Goal: Task Accomplishment & Management: Use online tool/utility

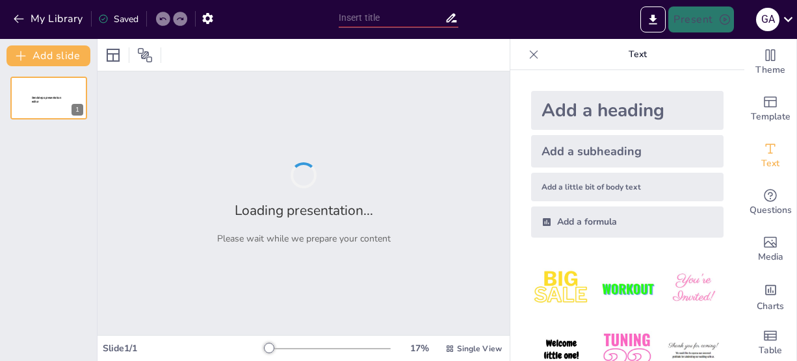
type input "New Sendsteps"
type input "Strategi Perencanaan Media Sosial untuk Yayasan Keluarga Besar Wiranatakusumah"
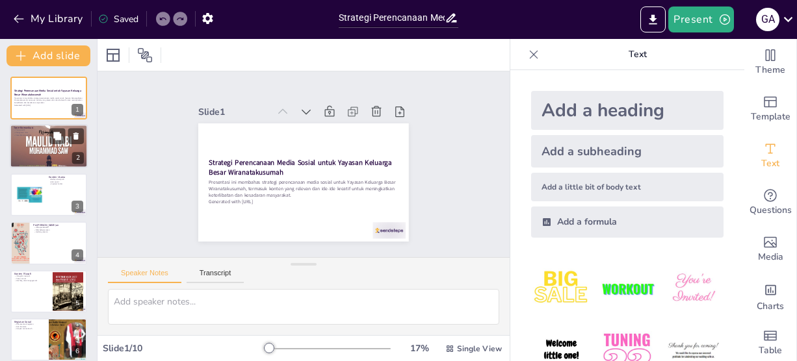
click at [40, 132] on p "Penguatan nilai" at bounding box center [49, 133] width 70 height 3
type textarea "Tone komunikasi yang positif sangat penting dalam menarik perhatian audiens. De…"
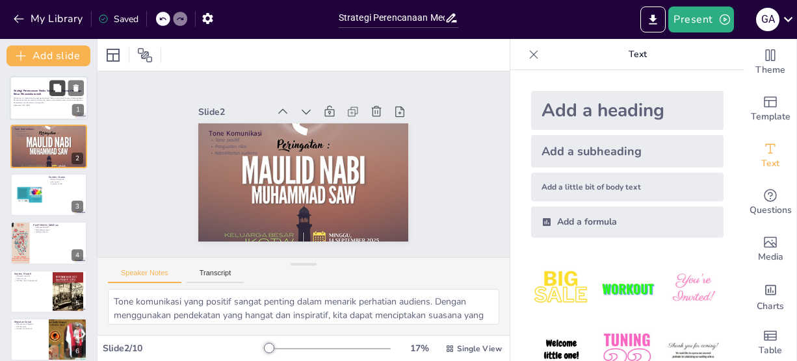
click at [53, 92] on icon at bounding box center [57, 88] width 9 height 9
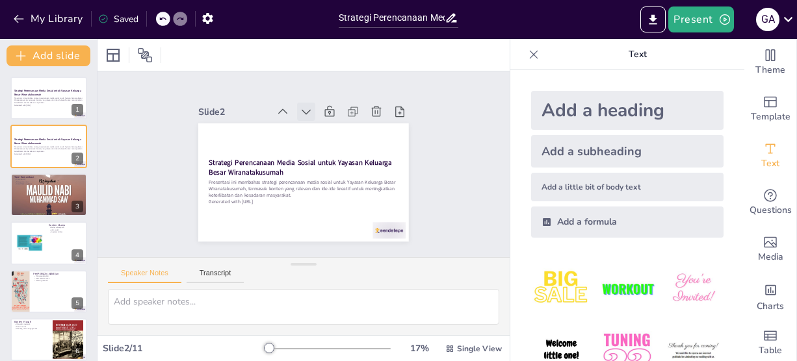
click at [332, 192] on icon at bounding box center [341, 201] width 18 height 18
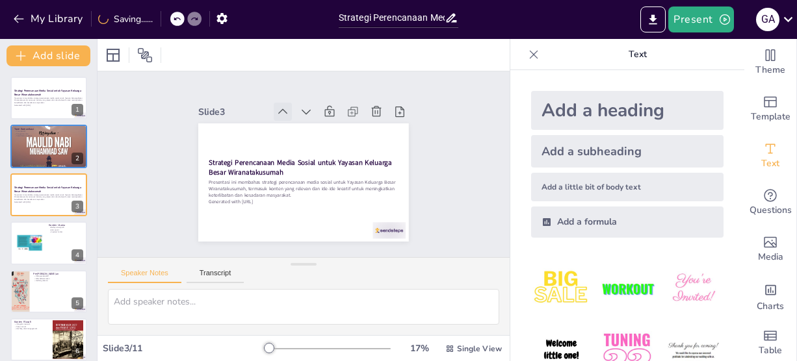
click at [274, 206] on icon at bounding box center [278, 215] width 18 height 18
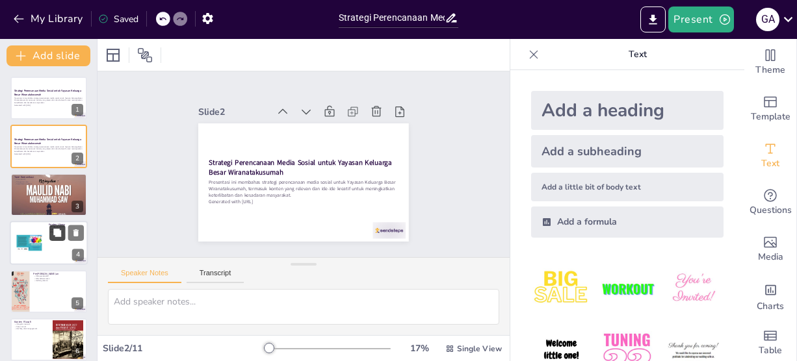
click at [49, 232] on button at bounding box center [57, 234] width 16 height 16
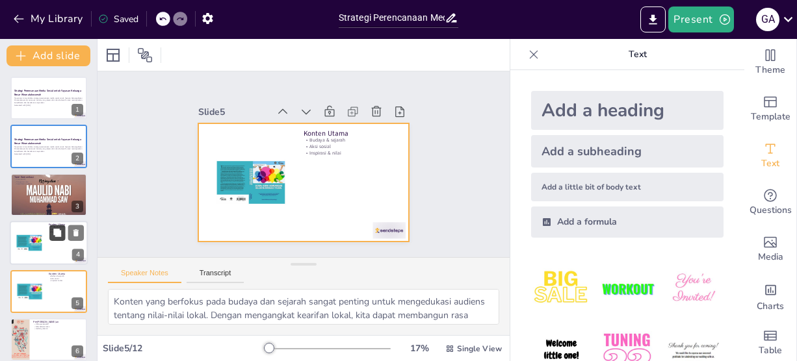
scroll to position [78, 0]
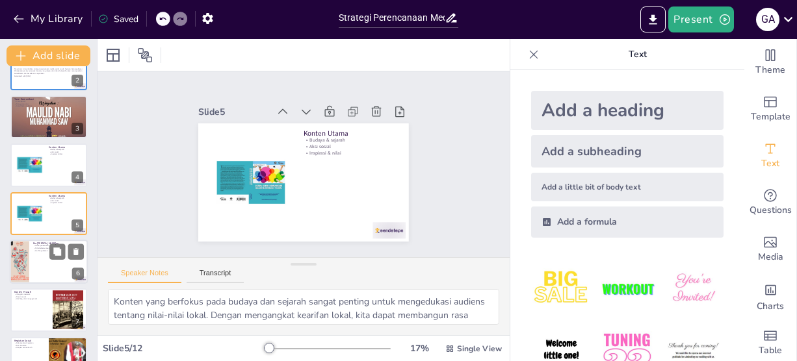
click at [50, 262] on div at bounding box center [49, 262] width 78 height 44
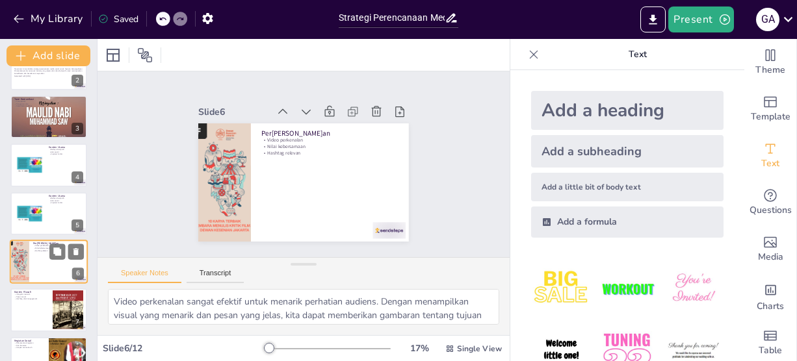
scroll to position [126, 0]
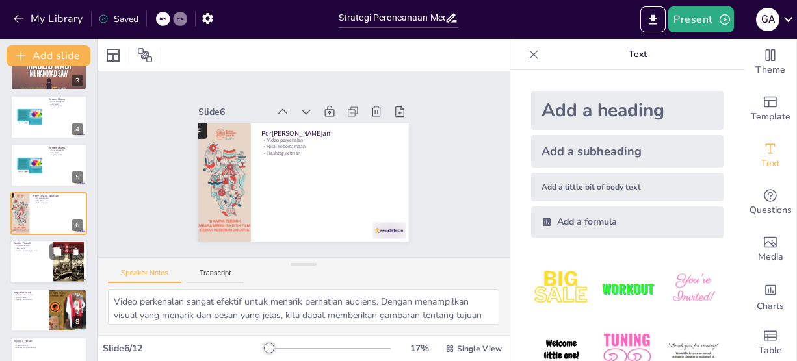
click at [34, 267] on div at bounding box center [49, 263] width 78 height 44
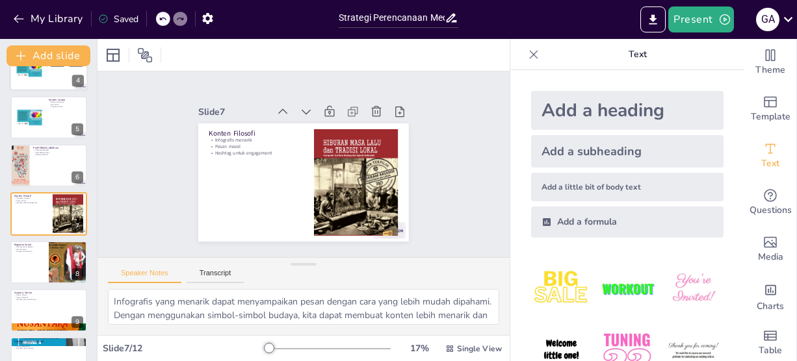
click at [45, 76] on div at bounding box center [49, 69] width 78 height 44
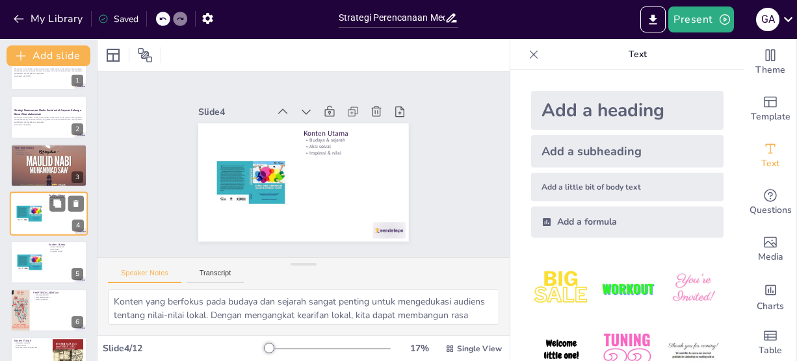
type textarea "Tone komunikasi yang positif sangat penting dalam menarik perhatian audiens. De…"
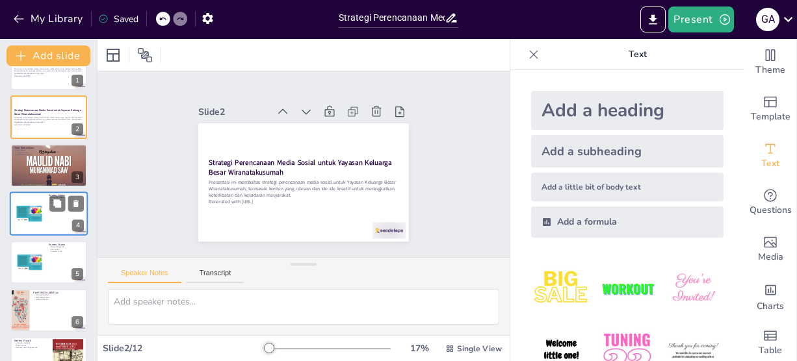
type textarea "Tone komunikasi yang positif sangat penting dalam menarik perhatian audiens. De…"
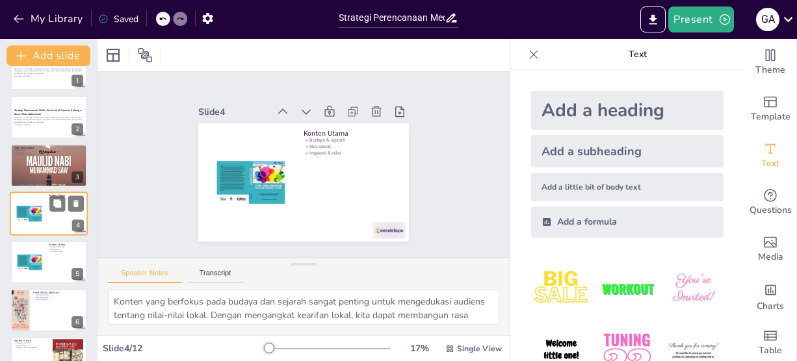
type textarea "Tone komunikasi yang positif sangat penting dalam menarik perhatian audiens. De…"
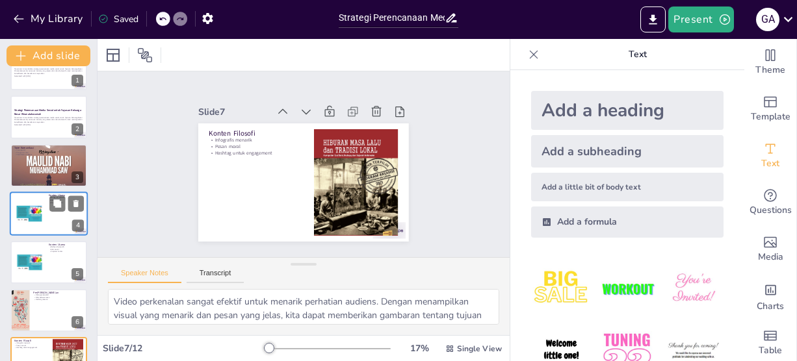
type textarea "Tone komunikasi yang positif sangat penting dalam menarik perhatian audiens. De…"
